Goal: Navigation & Orientation: Find specific page/section

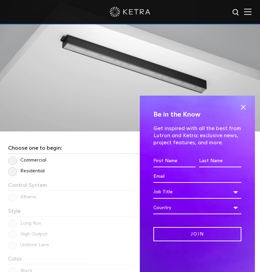
scroll to position [755, 0]
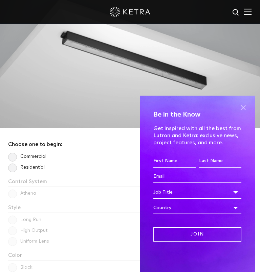
click at [241, 104] on span at bounding box center [243, 107] width 10 height 10
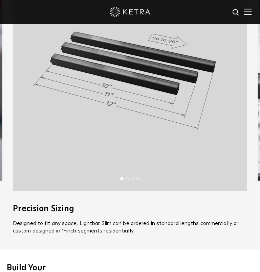
scroll to position [388, 0]
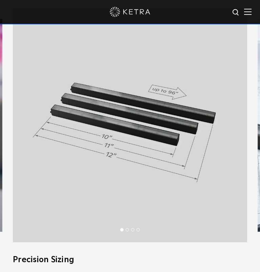
click at [128, 230] on li "2" at bounding box center [126, 229] width 3 height 3
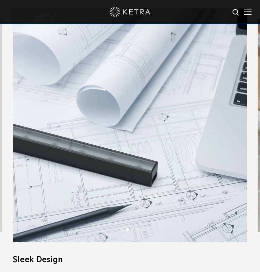
click at [131, 231] on li "3" at bounding box center [132, 229] width 3 height 3
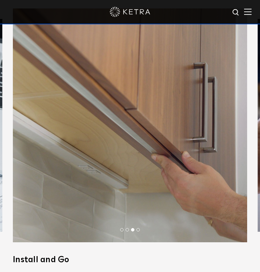
click at [139, 233] on ul "1 2 3 4" at bounding box center [130, 231] width 246 height 9
click at [139, 232] on ul "1 2 3 4" at bounding box center [130, 231] width 246 height 9
click at [139, 229] on li "4" at bounding box center [137, 229] width 3 height 3
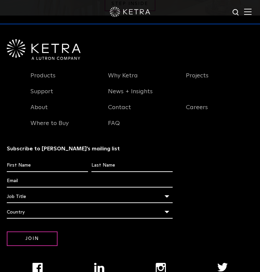
scroll to position [1658, 0]
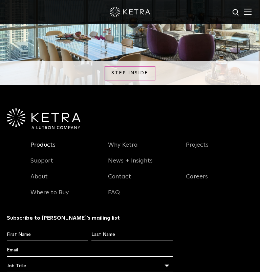
click at [49, 141] on link "Products" at bounding box center [42, 149] width 25 height 16
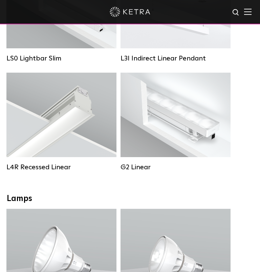
scroll to position [414, 0]
